Goal: Information Seeking & Learning: Learn about a topic

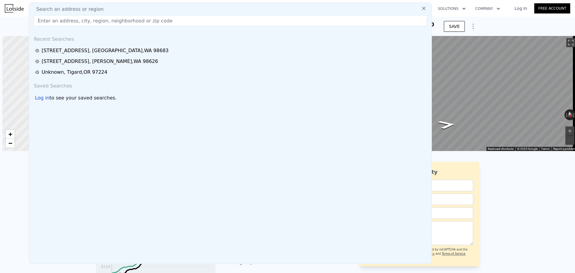
scroll to position [0, 2]
drag, startPoint x: 87, startPoint y: 7, endPoint x: 73, endPoint y: 16, distance: 15.9
paste input "1117 N Mason, Tacoma, WA 98406"
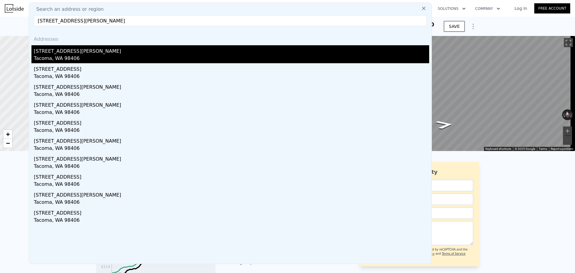
type input "1117 N Mason, Tacoma, WA 98406"
click at [101, 49] on div "[STREET_ADDRESS][PERSON_NAME]" at bounding box center [231, 50] width 395 height 10
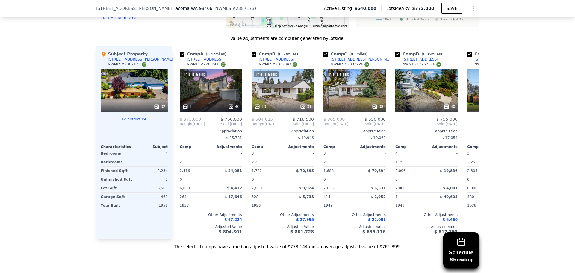
scroll to position [688, 0]
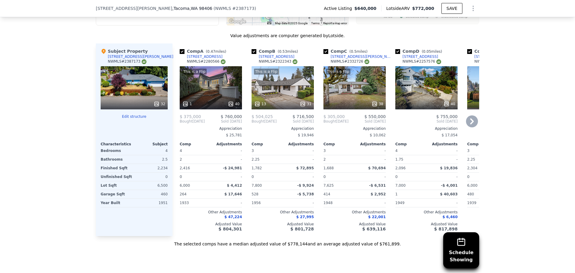
click at [469, 125] on icon at bounding box center [472, 121] width 12 height 12
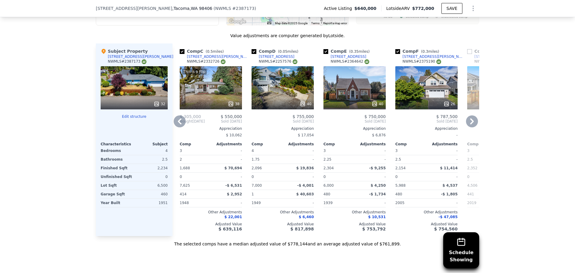
click at [469, 125] on icon at bounding box center [472, 121] width 12 height 12
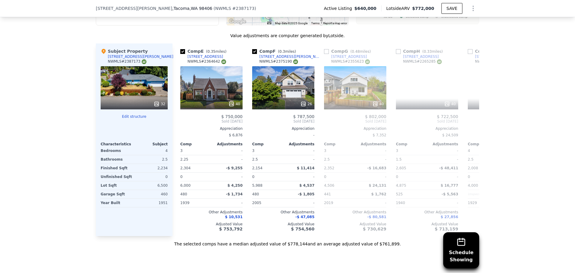
scroll to position [0, 287]
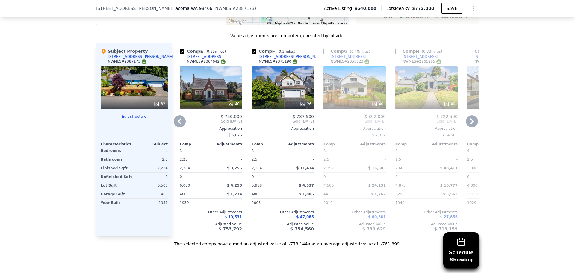
click at [466, 125] on icon at bounding box center [472, 121] width 12 height 12
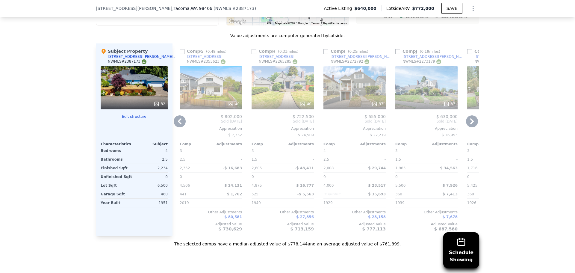
click at [471, 124] on icon at bounding box center [472, 121] width 4 height 6
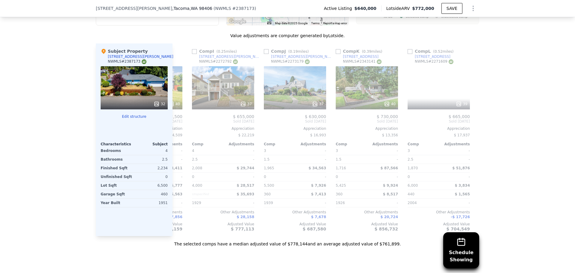
scroll to position [0, 570]
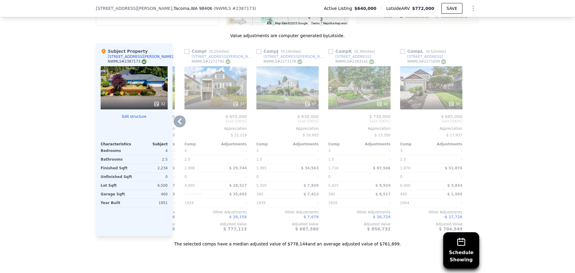
click at [471, 125] on div at bounding box center [474, 139] width 10 height 192
click at [175, 124] on icon at bounding box center [180, 121] width 12 height 12
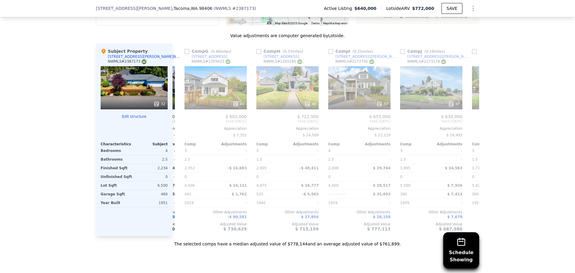
click at [175, 124] on div "Comp F ( 0.3 miles) 1011 N Mullen St NWMLS # 2375190 26 $ 787,500 Sold Jun 2025…" at bounding box center [143, 139] width 67 height 192
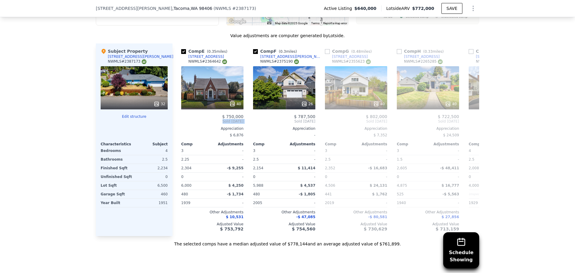
click at [175, 124] on div "Comp A ( 0.47 miles) 4829 N 7th St NWMLS # 2280566 This is a Flip 1 40 $ 375,00…" at bounding box center [325, 139] width 307 height 192
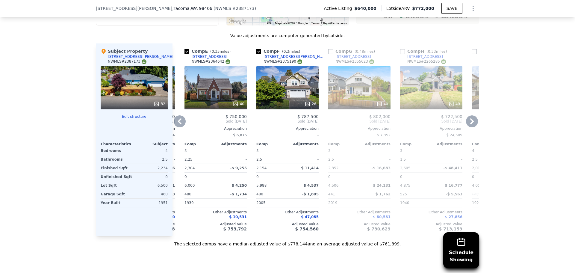
click at [175, 124] on icon at bounding box center [180, 121] width 12 height 12
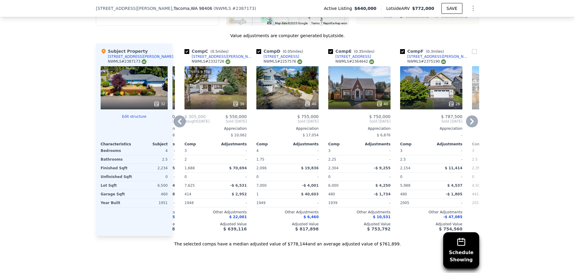
click at [175, 124] on icon at bounding box center [180, 121] width 12 height 12
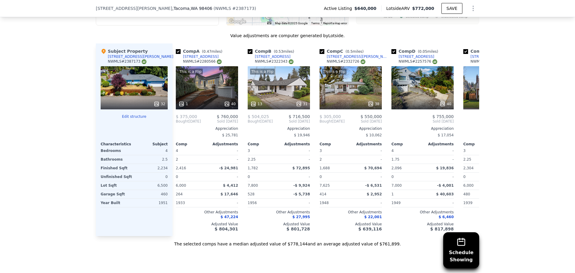
scroll to position [0, 0]
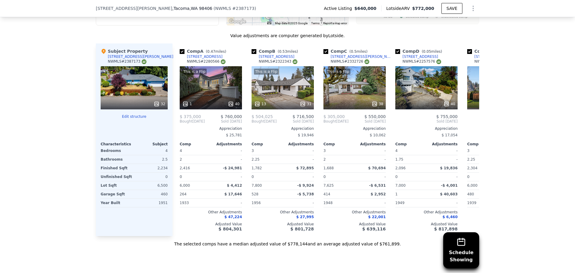
click at [175, 124] on div "Comp A ( 0.47 miles) 4829 N 7th St NWMLS # 2280566 This is a Flip 1 40 $ 375,00…" at bounding box center [208, 139] width 72 height 192
click at [152, 39] on div "Value adjustments are computer generated by Lotside ." at bounding box center [287, 36] width 383 height 6
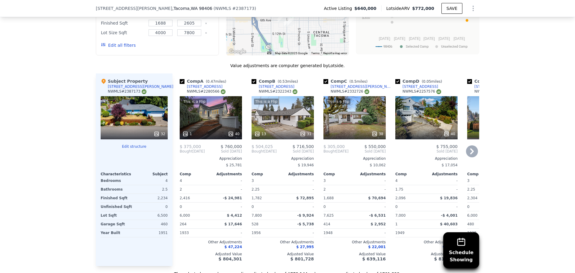
scroll to position [629, 0]
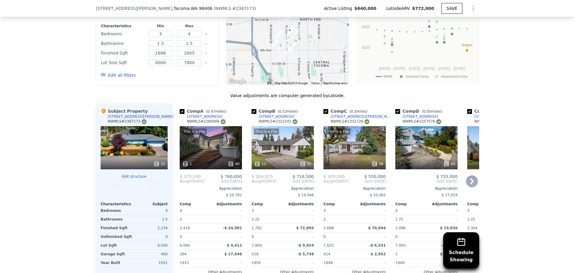
click at [281, 149] on div "This is a Flip 13 31" at bounding box center [282, 147] width 62 height 43
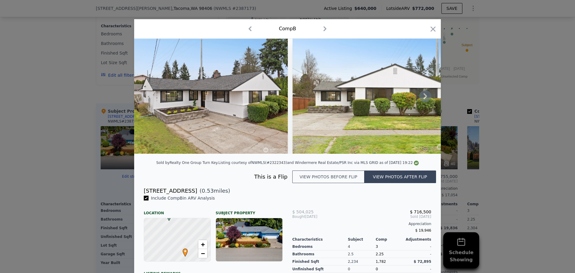
click at [419, 99] on icon at bounding box center [425, 96] width 12 height 12
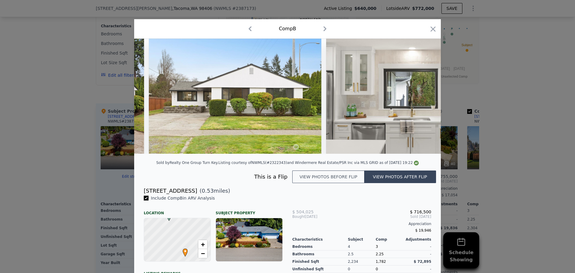
click at [417, 99] on img at bounding box center [412, 96] width 172 height 115
click at [419, 98] on icon at bounding box center [425, 96] width 12 height 12
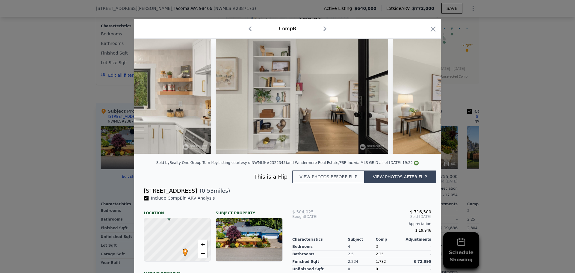
click at [419, 98] on img at bounding box center [479, 96] width 172 height 115
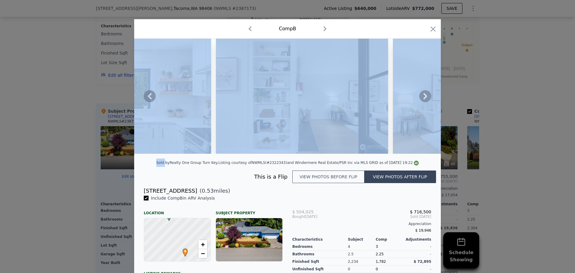
click at [419, 98] on icon at bounding box center [425, 96] width 12 height 12
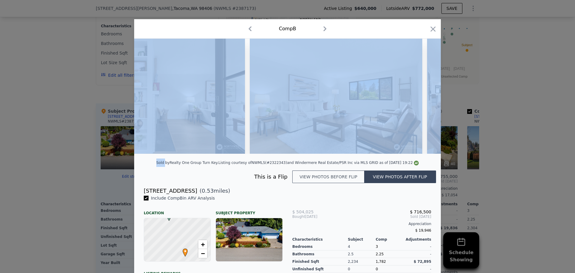
scroll to position [0, 575]
click at [429, 27] on icon "button" at bounding box center [433, 29] width 8 height 8
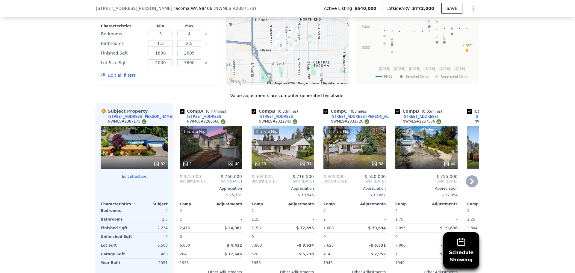
click at [299, 142] on div "This is a Flip 13 31" at bounding box center [282, 147] width 62 height 43
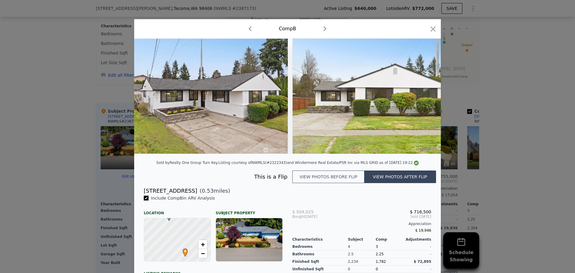
click at [350, 180] on button "View photos before flip" at bounding box center [328, 176] width 72 height 13
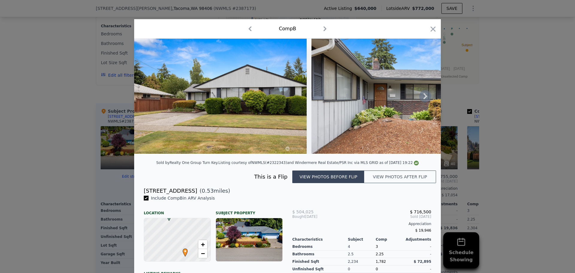
click at [419, 97] on icon at bounding box center [425, 96] width 12 height 12
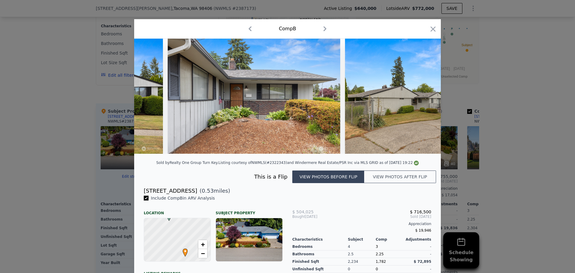
click at [417, 97] on img at bounding box center [431, 96] width 172 height 115
click at [419, 97] on icon at bounding box center [425, 96] width 12 height 12
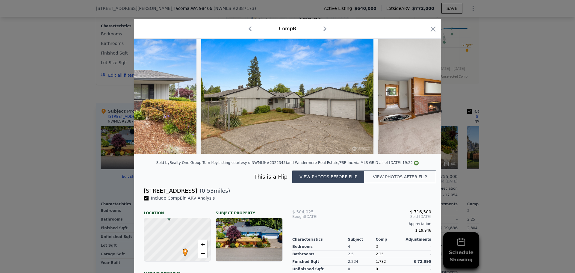
click at [419, 96] on div at bounding box center [287, 96] width 307 height 115
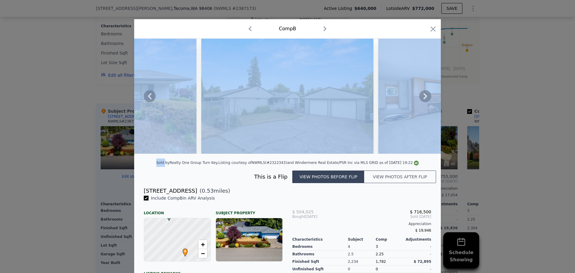
click at [419, 96] on icon at bounding box center [425, 96] width 12 height 12
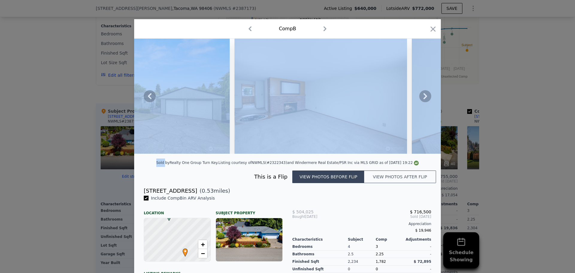
click at [419, 96] on icon at bounding box center [425, 96] width 12 height 12
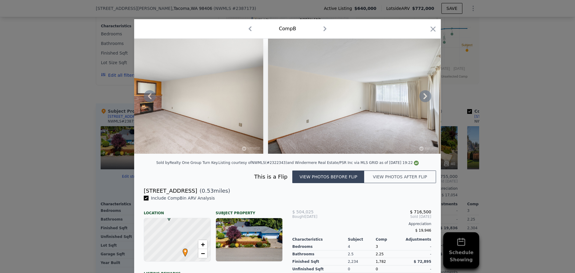
click at [419, 96] on icon at bounding box center [425, 96] width 12 height 12
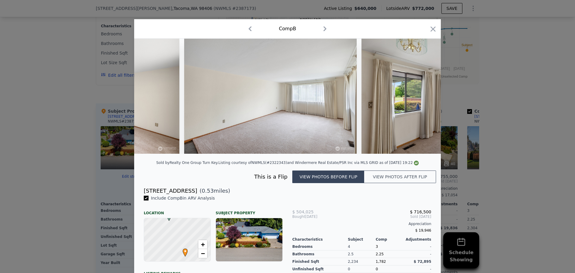
scroll to position [0, 718]
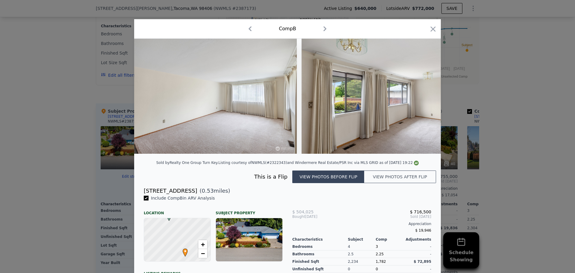
click at [419, 96] on img at bounding box center [387, 96] width 172 height 115
click at [419, 96] on icon at bounding box center [425, 96] width 12 height 12
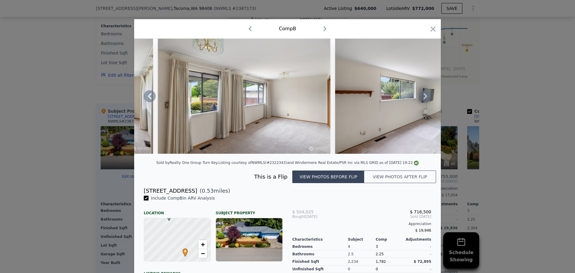
click at [419, 96] on icon at bounding box center [425, 96] width 12 height 12
click at [419, 96] on img at bounding box center [421, 96] width 172 height 115
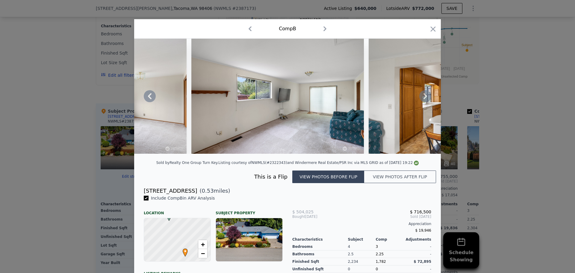
click at [419, 96] on icon at bounding box center [425, 96] width 12 height 12
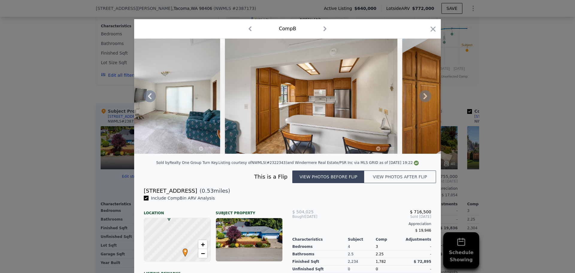
click at [419, 96] on icon at bounding box center [425, 96] width 12 height 12
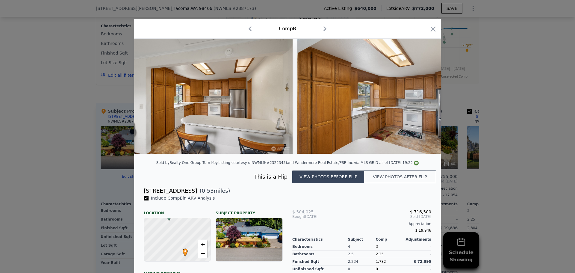
scroll to position [0, 1293]
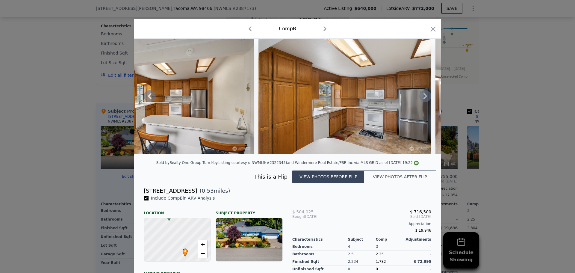
click at [419, 96] on icon at bounding box center [425, 96] width 12 height 12
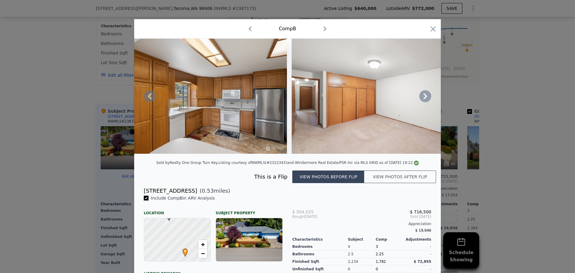
click at [419, 95] on icon at bounding box center [425, 96] width 12 height 12
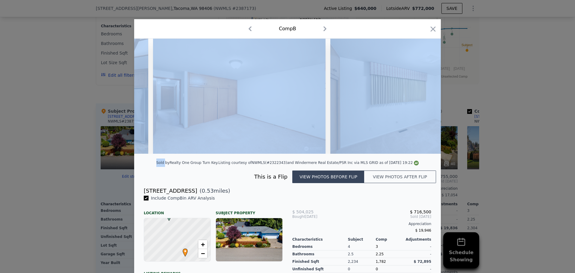
scroll to position [0, 1580]
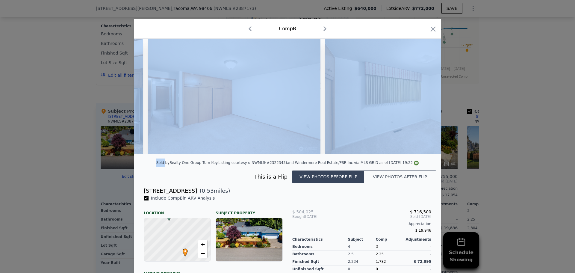
click at [426, 31] on div "Comp B" at bounding box center [287, 29] width 297 height 10
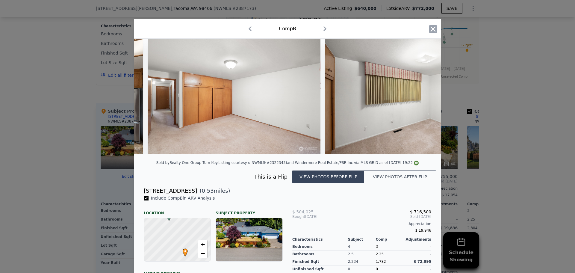
click at [429, 30] on icon "button" at bounding box center [433, 29] width 8 height 8
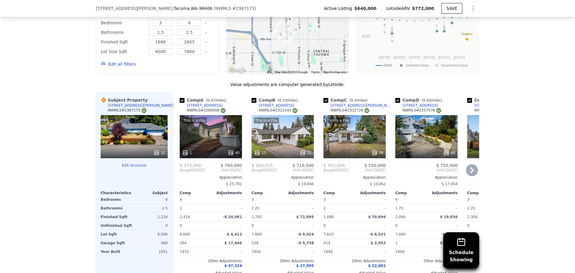
scroll to position [659, 0]
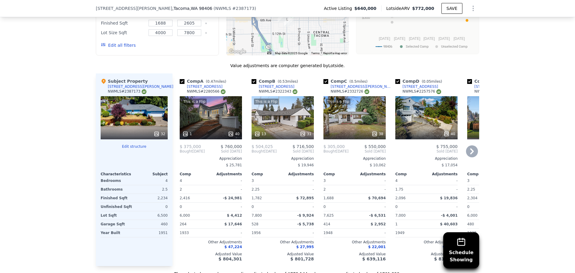
click at [468, 156] on icon at bounding box center [472, 151] width 12 height 12
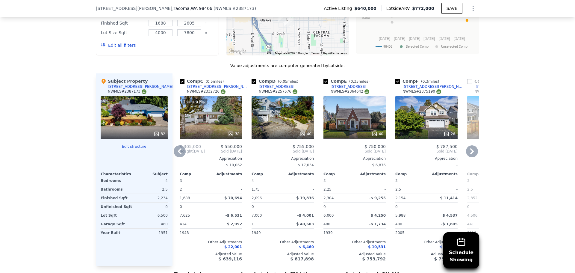
click at [468, 156] on icon at bounding box center [472, 151] width 12 height 12
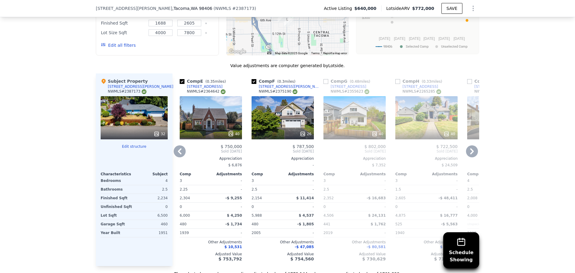
click at [468, 156] on icon at bounding box center [472, 151] width 12 height 12
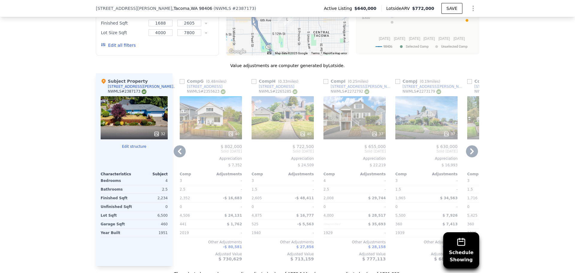
click at [468, 156] on icon at bounding box center [472, 151] width 12 height 12
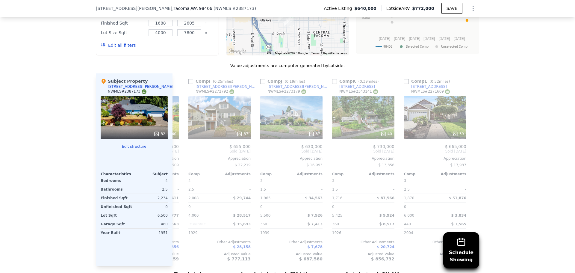
scroll to position [0, 570]
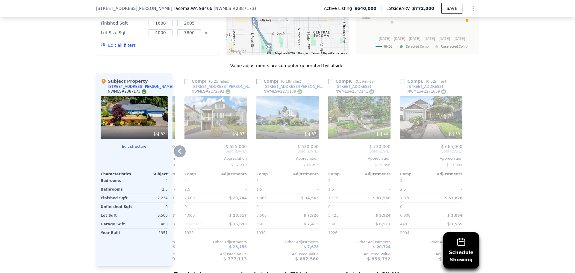
click at [178, 151] on icon at bounding box center [180, 151] width 12 height 12
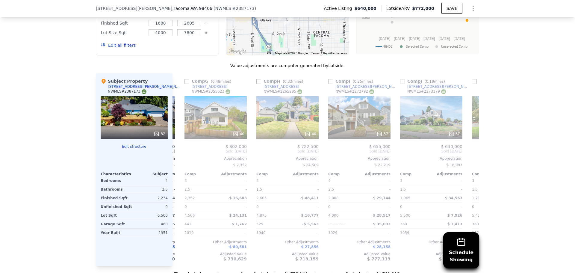
click at [179, 154] on div "Comp A ( 0.47 miles) 4829 N 7th St NWMLS # 2280566 This is a Flip 1 40 $ 375,00…" at bounding box center [325, 169] width 307 height 192
click at [178, 154] on icon at bounding box center [180, 151] width 4 height 6
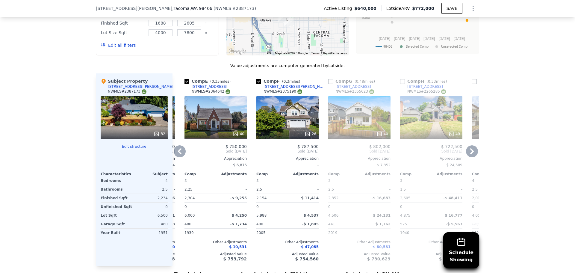
click at [178, 156] on div "Comp A ( 0.47 miles) 4829 N 7th St NWMLS # 2280566 This is a Flip 1 40 $ 375,00…" at bounding box center [325, 169] width 307 height 192
click at [178, 156] on icon at bounding box center [180, 151] width 12 height 12
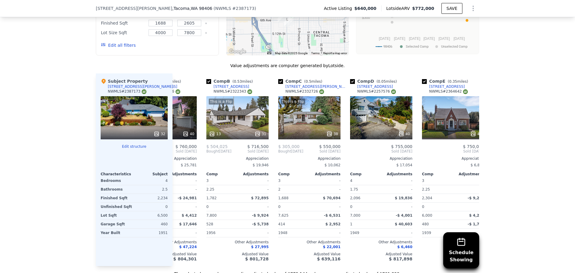
scroll to position [0, 0]
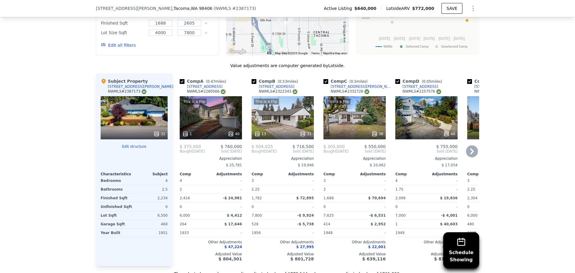
click at [180, 154] on span "Bought" at bounding box center [186, 151] width 13 height 5
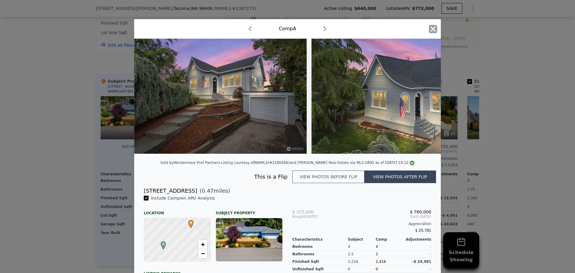
click at [432, 31] on icon "button" at bounding box center [433, 29] width 8 height 8
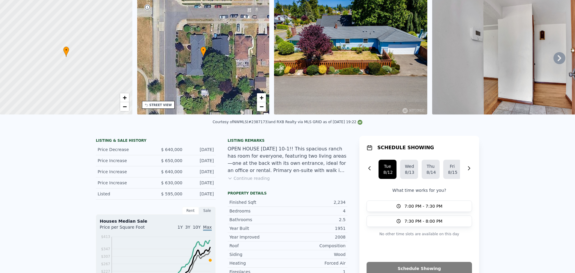
scroll to position [2, 0]
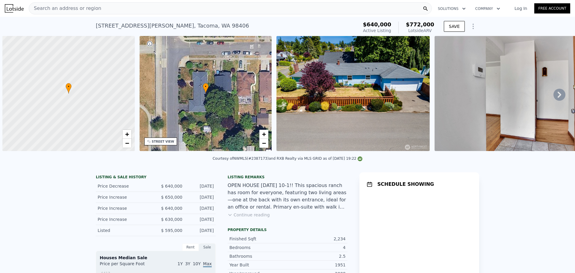
scroll to position [0, 2]
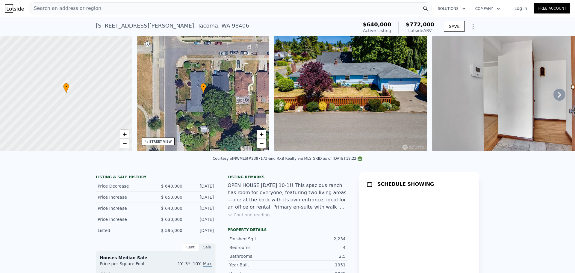
click at [111, 5] on div "Search an address or region" at bounding box center [230, 8] width 403 height 12
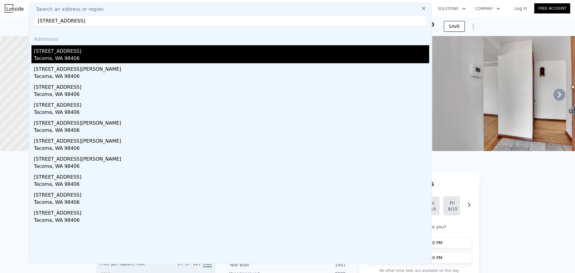
type input "1519 N Alder Street, Tacoma, WA 98406"
click at [129, 51] on div "1519 N Alder St" at bounding box center [231, 50] width 395 height 10
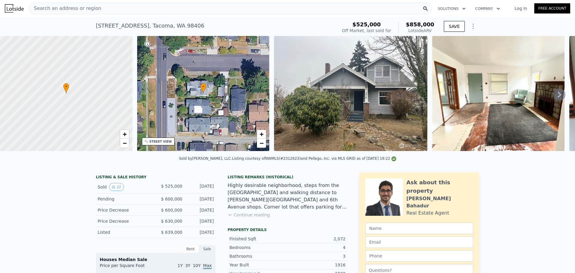
click at [557, 95] on icon at bounding box center [559, 95] width 4 height 6
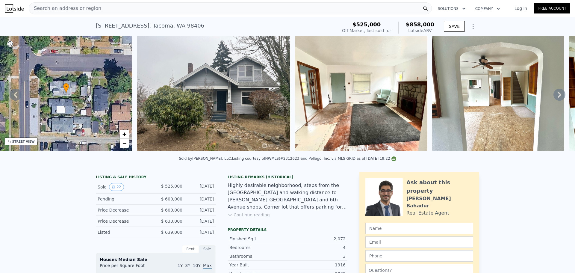
click at [99, 6] on div "Search an address or region" at bounding box center [230, 8] width 403 height 12
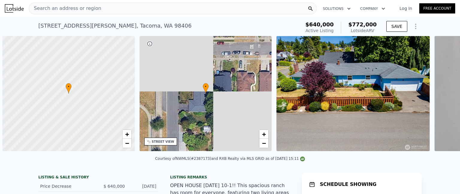
scroll to position [0, 2]
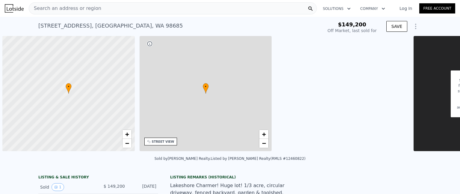
scroll to position [0, 2]
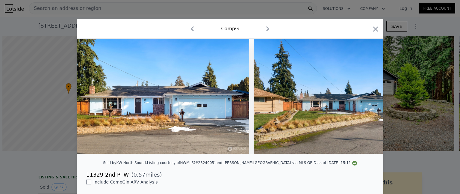
scroll to position [0, 2]
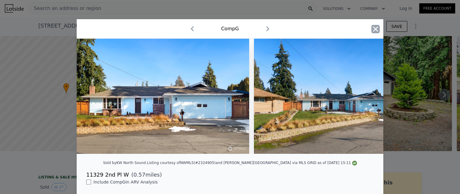
click at [373, 28] on icon "button" at bounding box center [375, 28] width 5 height 5
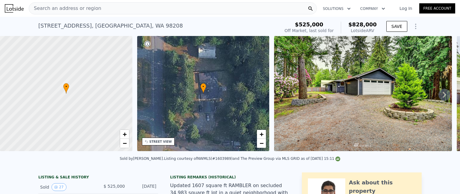
click at [20, 8] on img at bounding box center [14, 8] width 19 height 8
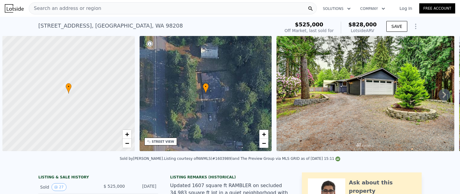
scroll to position [0, 2]
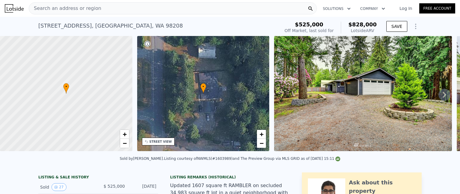
click at [129, 8] on div "Search an address or region" at bounding box center [173, 8] width 288 height 12
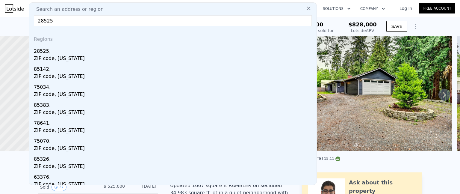
click at [125, 26] on input "28525" at bounding box center [173, 20] width 278 height 11
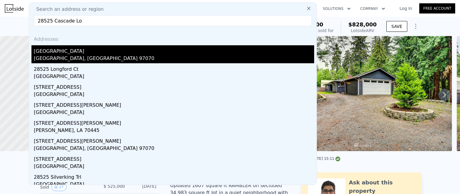
type input "28525 Cascade Lo"
click at [112, 54] on div "28525 SW Cascade Loop" at bounding box center [174, 50] width 280 height 10
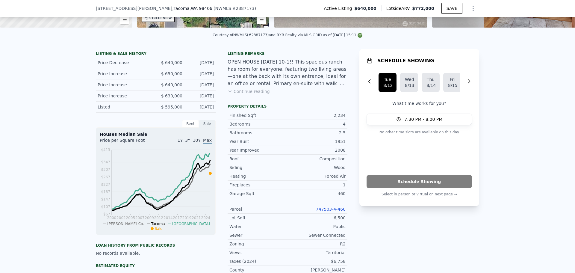
scroll to position [120, 0]
